Goal: Information Seeking & Learning: Learn about a topic

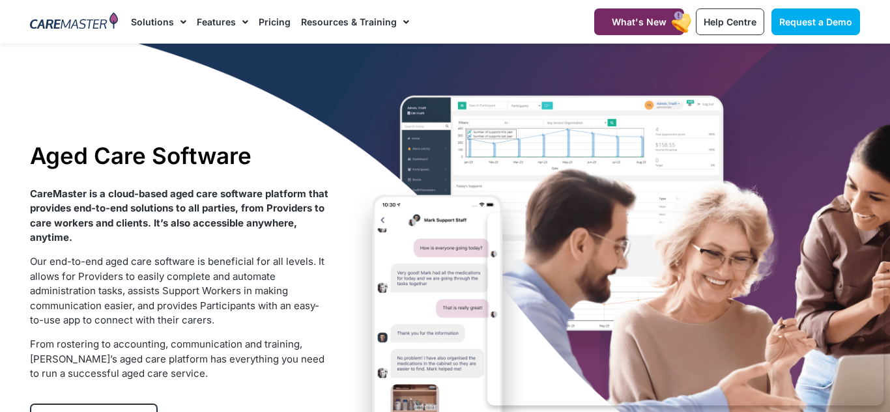
click at [776, 170] on div "Aged Care Software CareMaster is a cloud-based aged care software platform that…" at bounding box center [444, 294] width 843 height 500
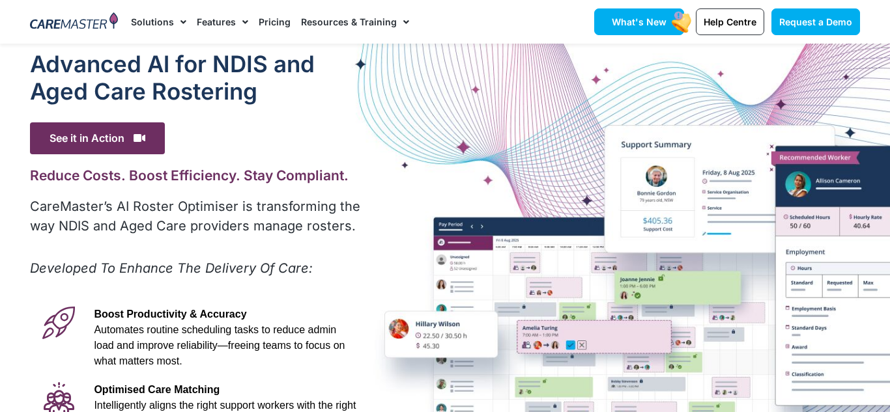
click at [658, 14] on link "What's New" at bounding box center [639, 21] width 90 height 27
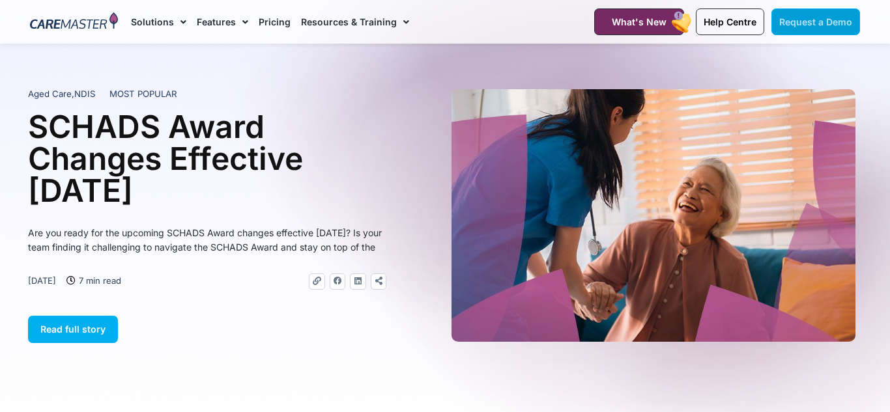
click at [778, 14] on link "Request a Demo" at bounding box center [815, 21] width 89 height 27
click at [756, 19] on span "Help Centre" at bounding box center [729, 21] width 53 height 11
click at [753, 20] on span "Help Centre" at bounding box center [729, 21] width 53 height 11
